Goal: Find specific page/section: Find specific page/section

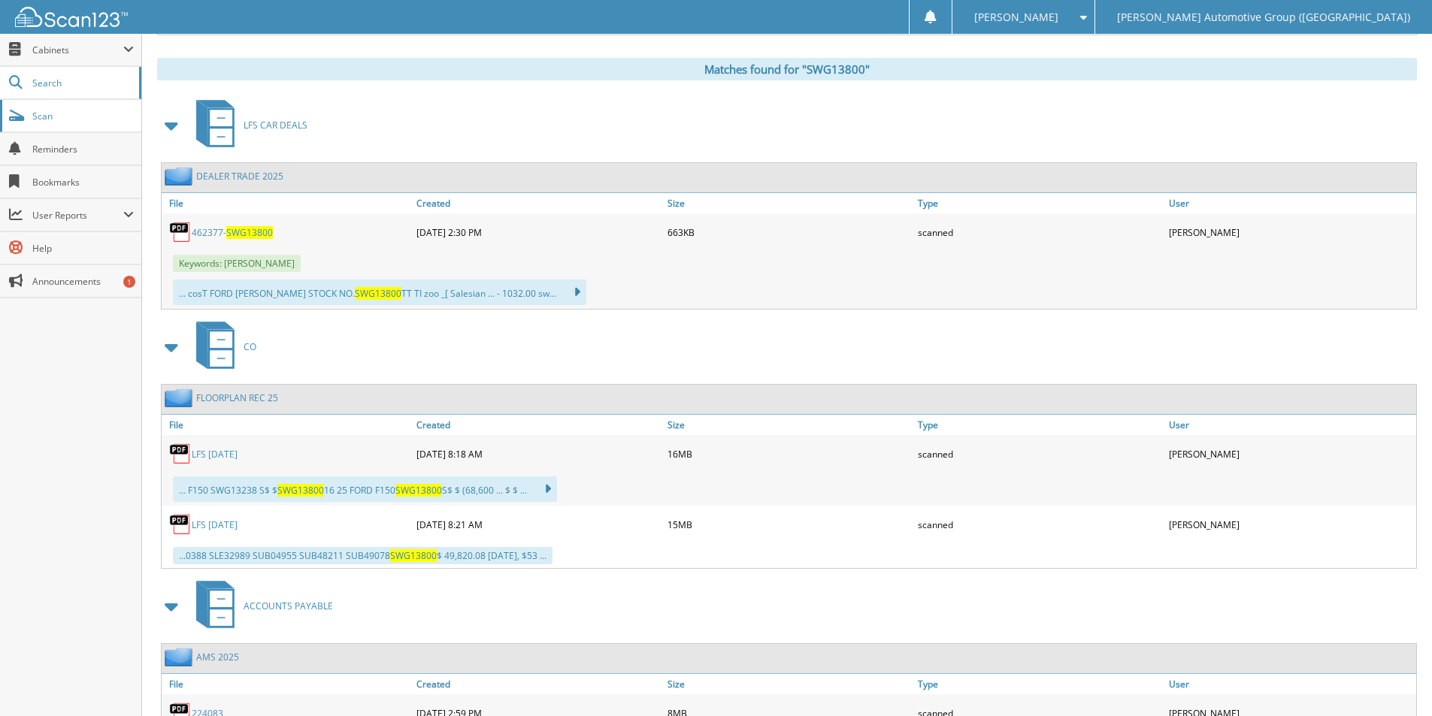
click at [50, 120] on span "Scan" at bounding box center [82, 116] width 101 height 13
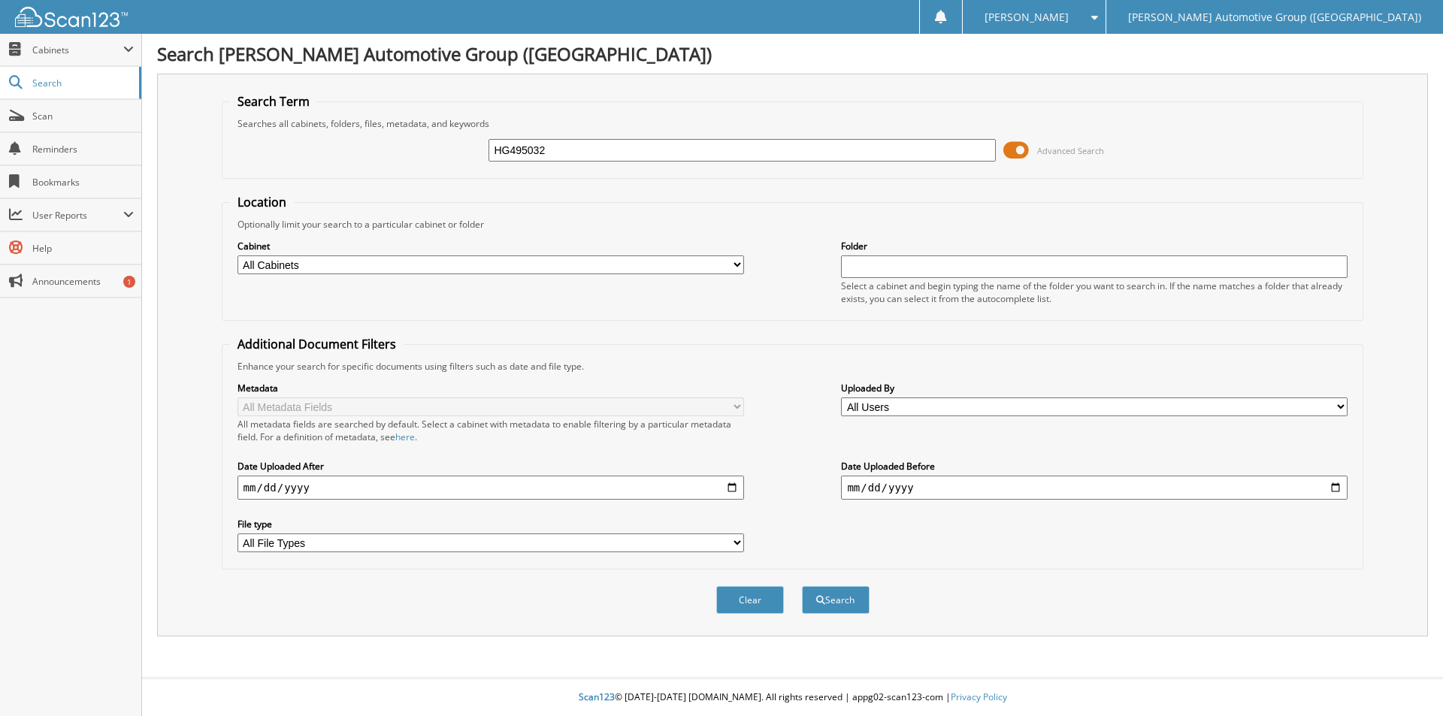
type input "HG495032"
click at [802, 586] on button "Search" at bounding box center [836, 600] width 68 height 28
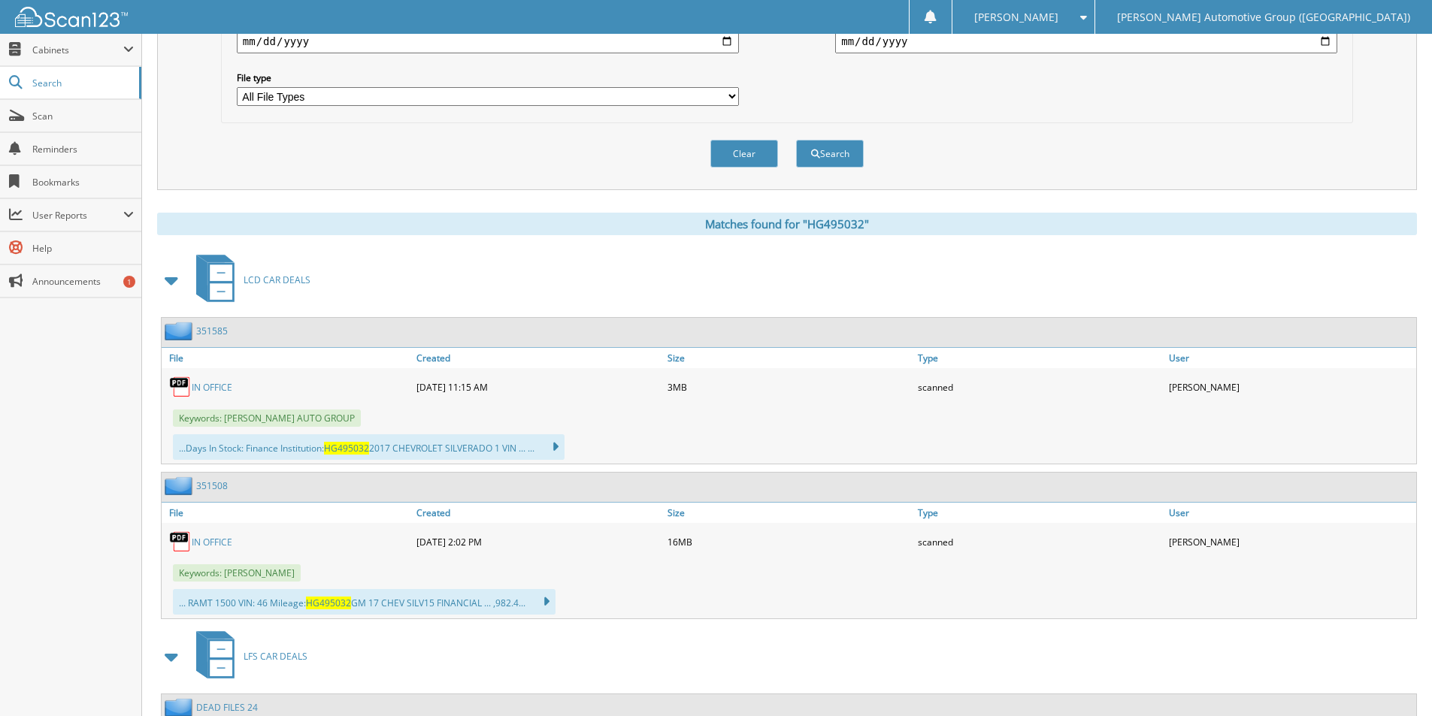
scroll to position [451, 0]
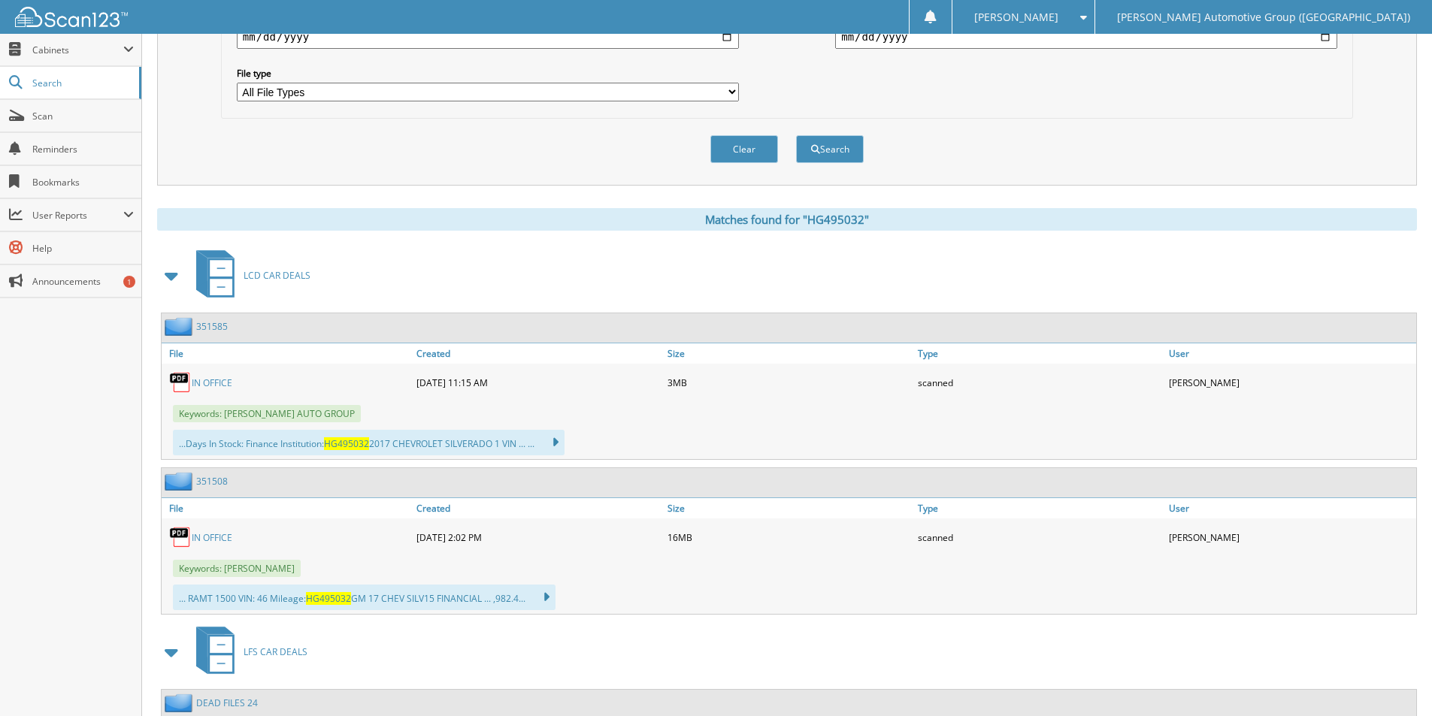
click at [229, 389] on link "IN OFFICE" at bounding box center [212, 383] width 41 height 13
click at [207, 322] on link "351585" at bounding box center [212, 326] width 32 height 13
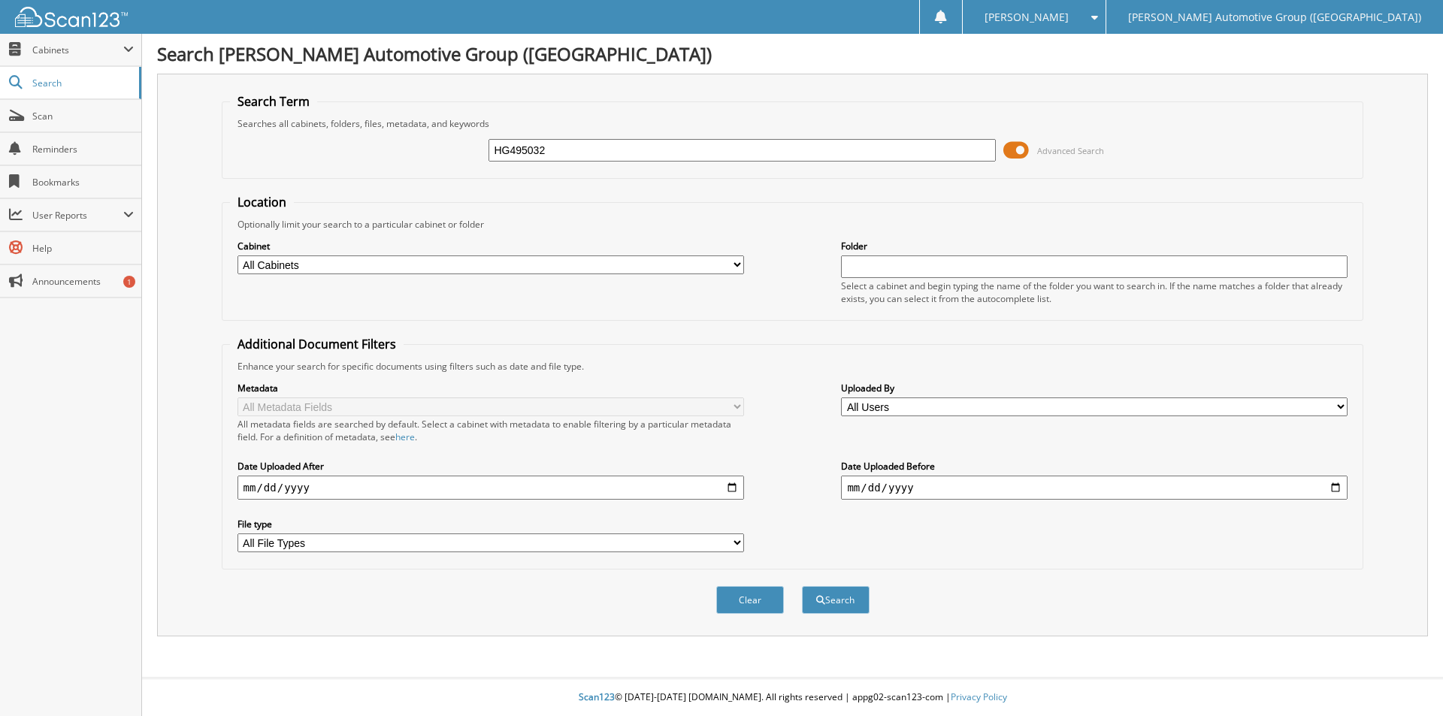
type input "HG495032"
click at [802, 586] on button "Search" at bounding box center [836, 600] width 68 height 28
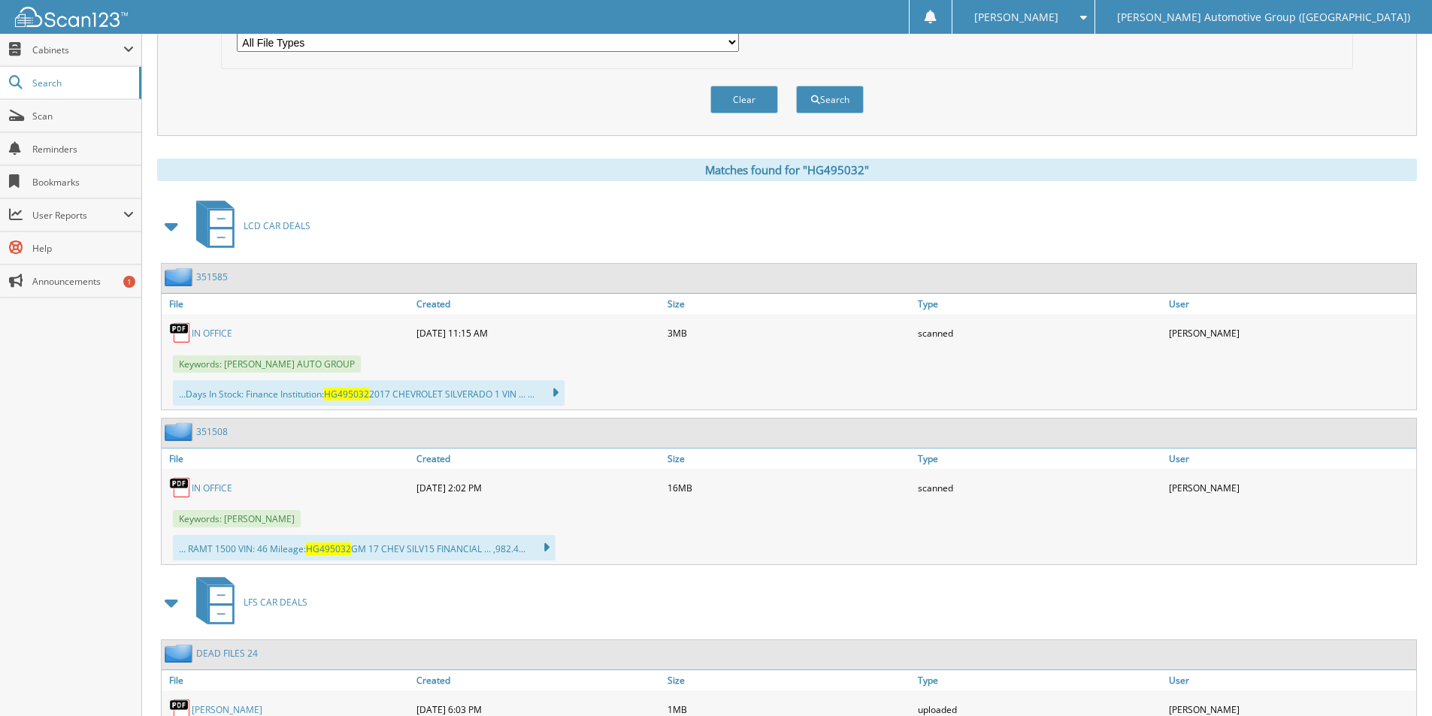
scroll to position [526, 0]
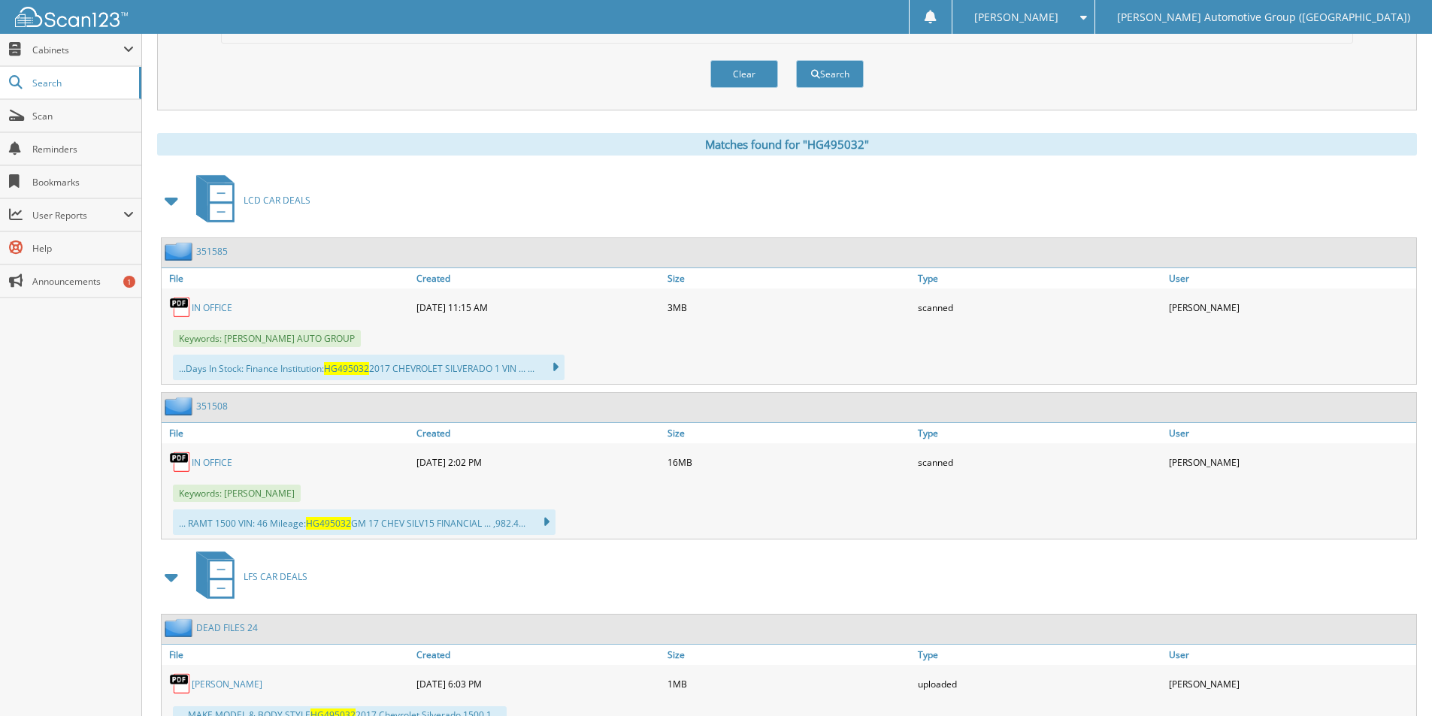
click at [216, 406] on link "351508" at bounding box center [212, 406] width 32 height 13
